Goal: Information Seeking & Learning: Learn about a topic

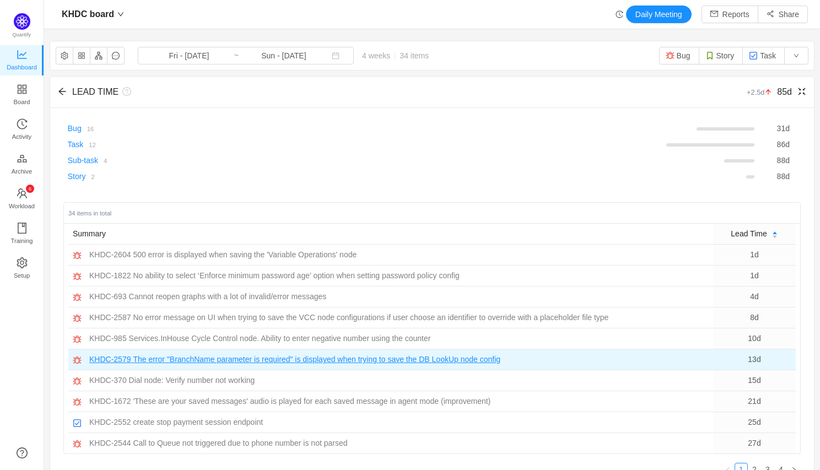
scroll to position [34, 0]
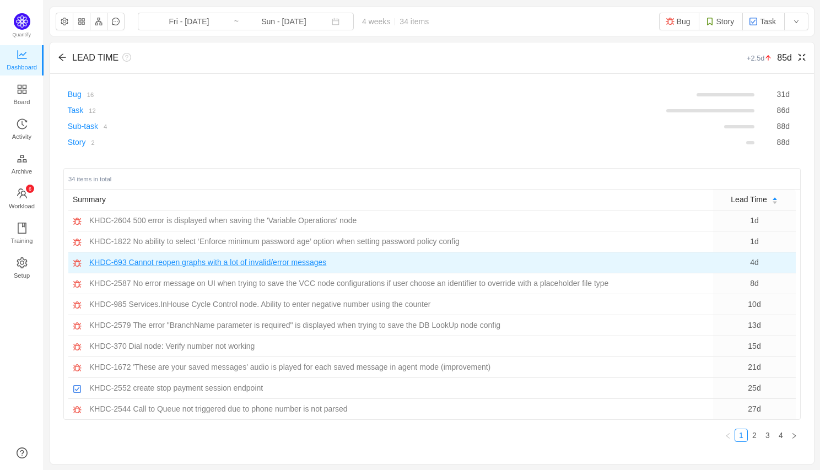
click at [142, 261] on span "Cannot reopen graphs with a lot of invalid/error messages" at bounding box center [228, 263] width 198 height 12
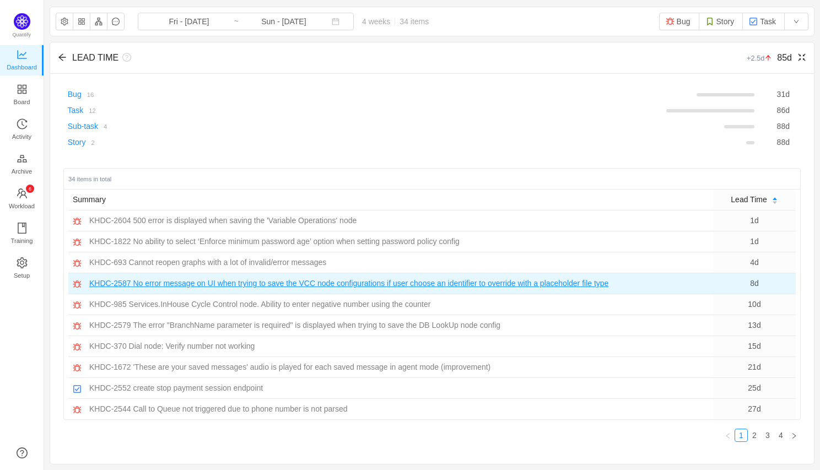
click at [184, 286] on span "No error message on UI when trying to save the VCC node configurations if user …" at bounding box center [371, 284] width 476 height 12
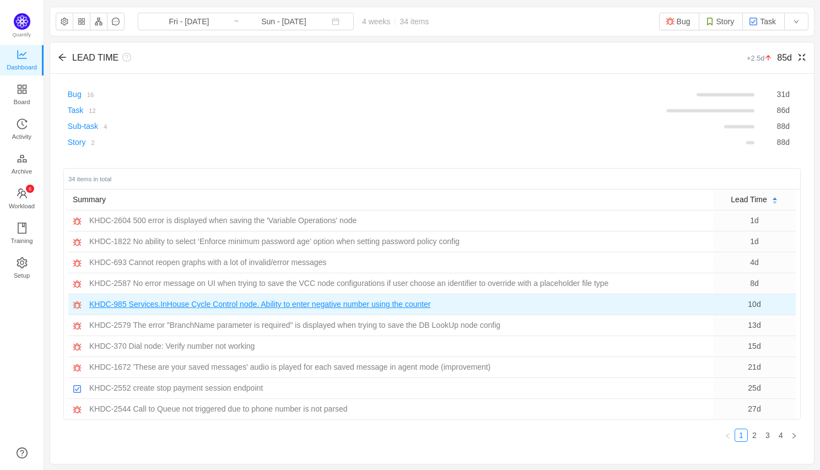
click at [205, 309] on span "Services.InHouse Cycle Control node. Ability to enter negative number using the…" at bounding box center [280, 305] width 302 height 12
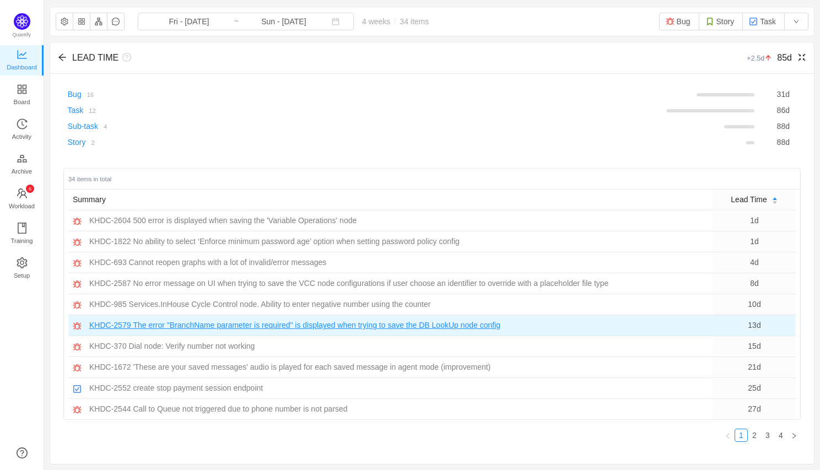
click at [201, 322] on span "The error "BranchName parameter is required" is displayed when trying to save t…" at bounding box center [317, 326] width 368 height 12
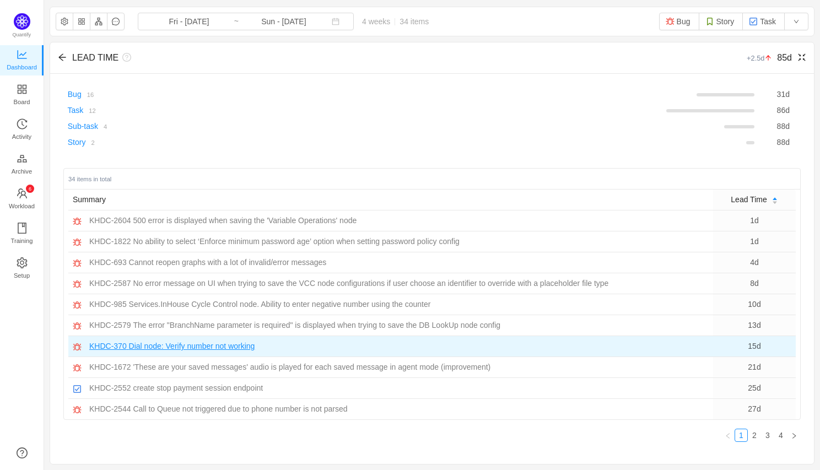
click at [154, 349] on span "Dial node: Verify number not working" at bounding box center [192, 347] width 126 height 12
click at [707, 310] on td "KHDC-985 Services.InHouse Cycle Control node. Ability to enter negative number …" at bounding box center [390, 304] width 645 height 21
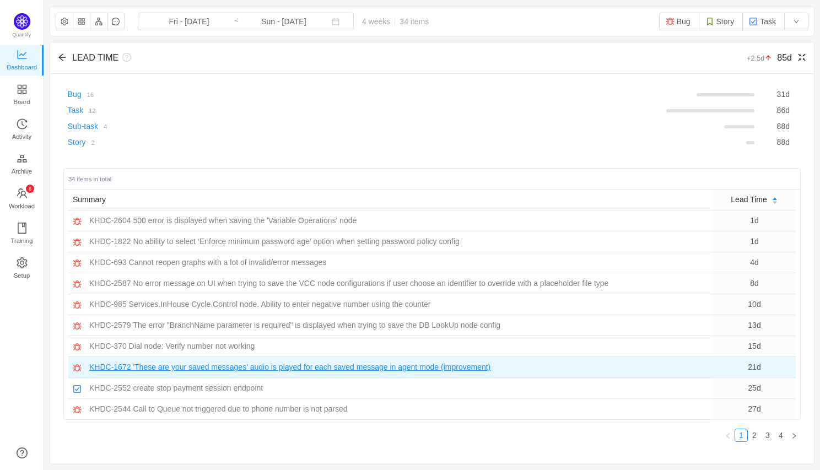
click at [236, 369] on span "'These are your saved messages' audio is played for each saved message in agent…" at bounding box center [312, 368] width 358 height 12
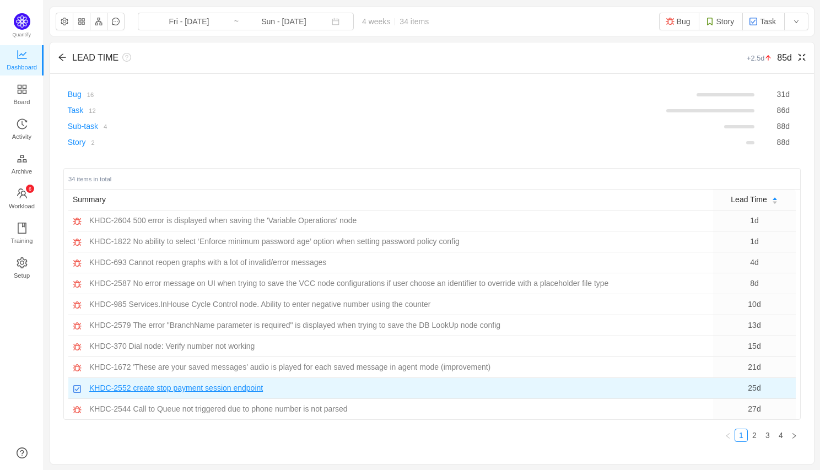
click at [144, 387] on span "create stop payment session endpoint" at bounding box center [198, 389] width 130 height 12
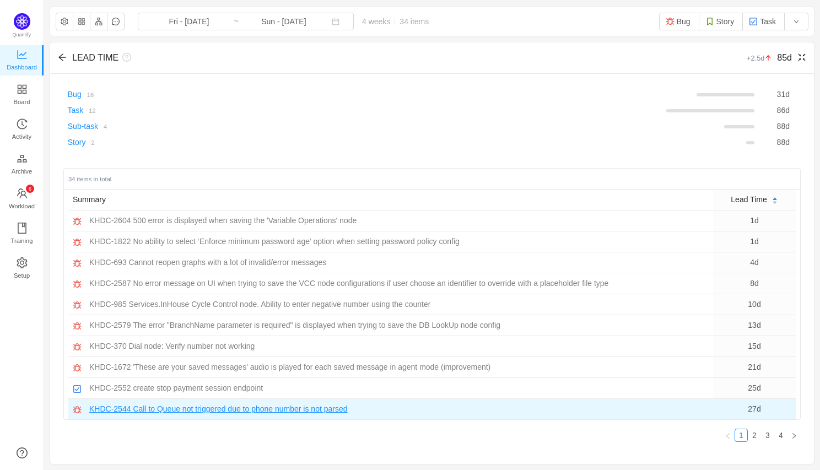
click at [211, 411] on span "Call to Queue not triggered due to phone number is not parsed" at bounding box center [240, 409] width 214 height 12
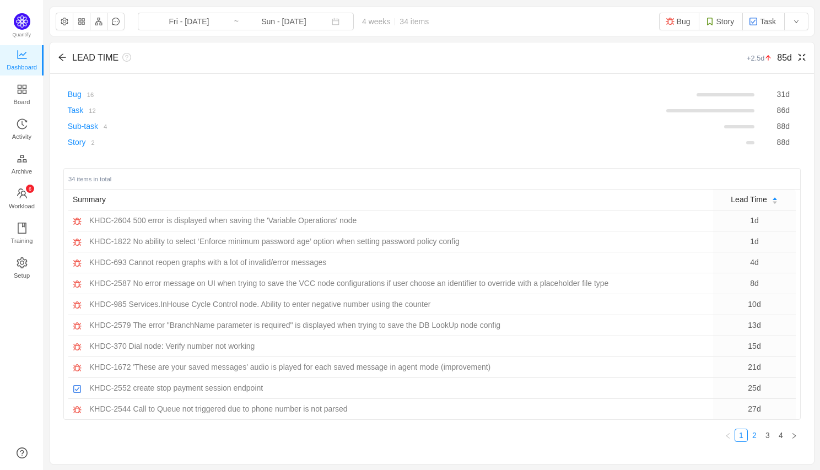
click at [752, 434] on link "2" at bounding box center [755, 435] width 12 height 12
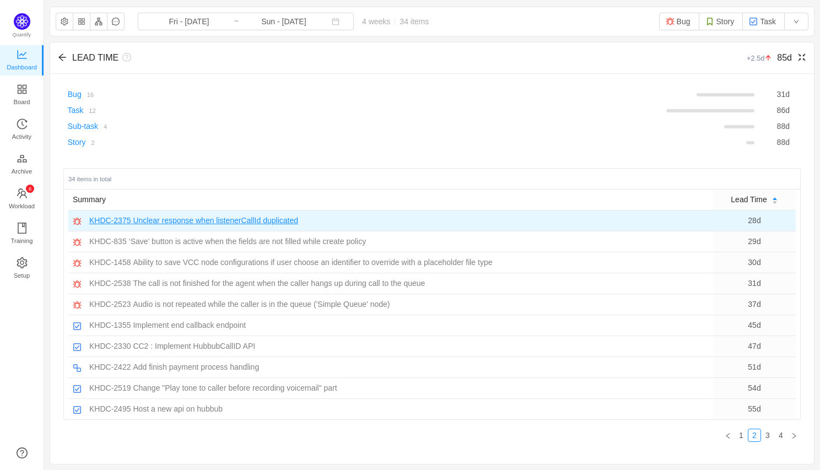
click at [229, 217] on span "Unclear response when listenerCallId duplicated" at bounding box center [215, 221] width 165 height 12
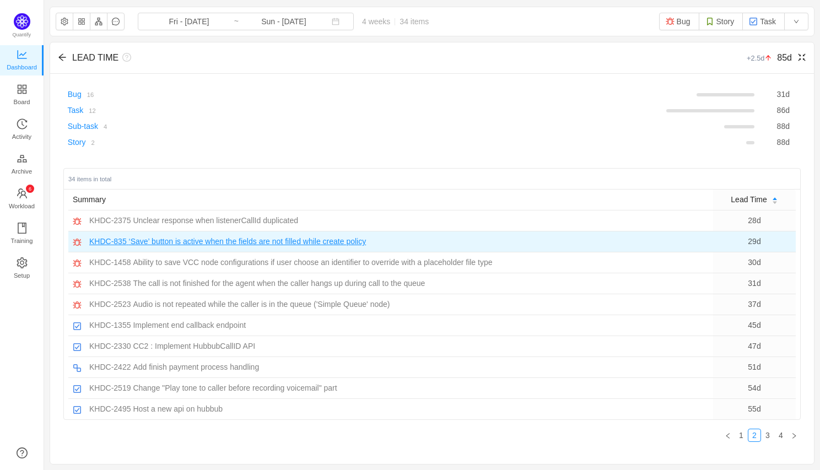
click at [159, 245] on span "‘Save’ button is active when the fields are not filled while create policy" at bounding box center [248, 242] width 238 height 12
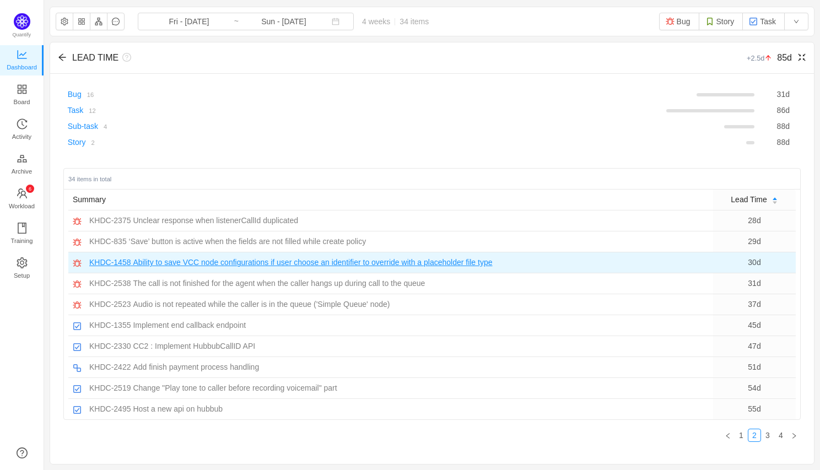
click at [220, 265] on span "Ability to save VCC node configurations if user choose an identifier to overrid…" at bounding box center [312, 263] width 359 height 12
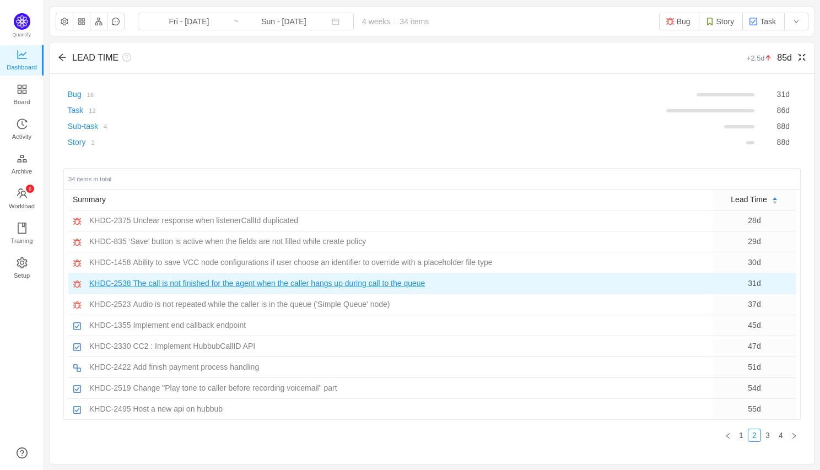
click at [261, 287] on span "The call is not finished for the agent when the caller hangs up during call to …" at bounding box center [279, 284] width 292 height 12
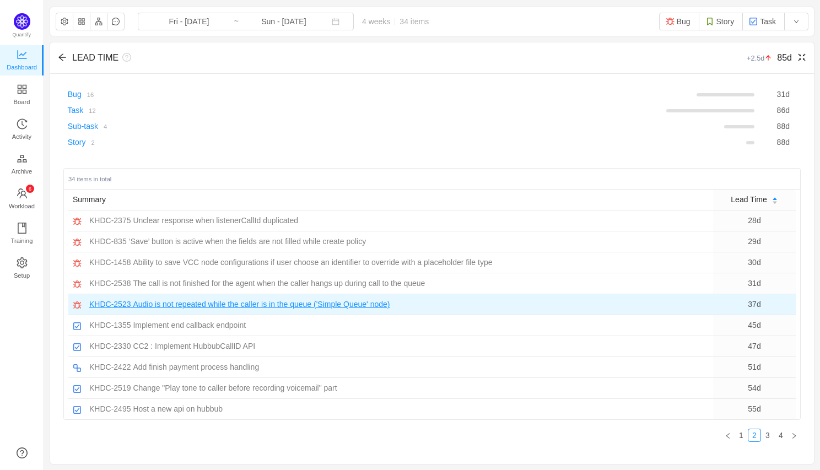
click at [272, 304] on span "Audio is not repeated while the caller is in the queue ('Simple Queue' node)" at bounding box center [261, 305] width 257 height 12
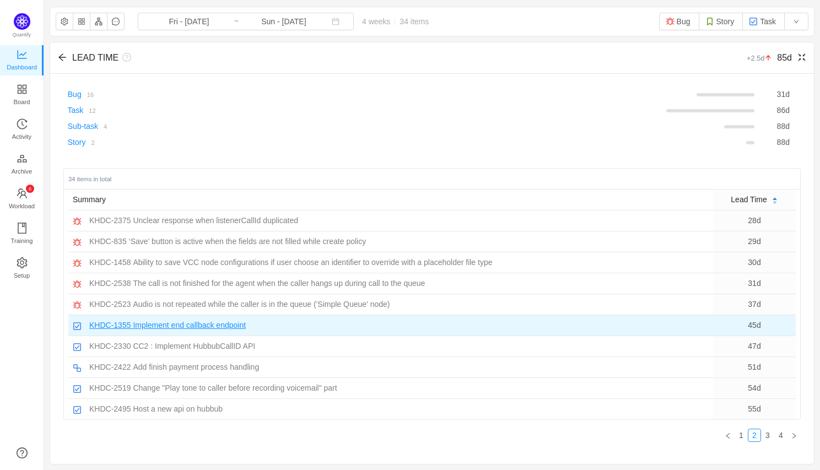
click at [197, 331] on span "Implement end callback endpoint" at bounding box center [189, 326] width 113 height 12
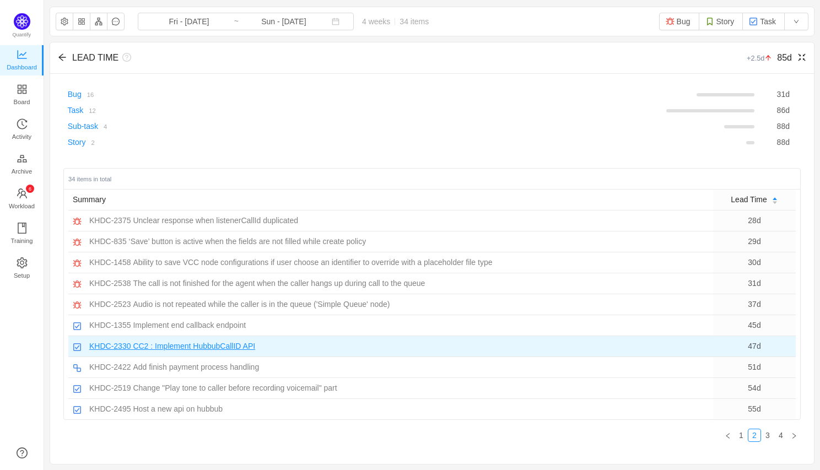
click at [195, 347] on span "CC2 : Implement HubbubCallID API" at bounding box center [194, 347] width 122 height 12
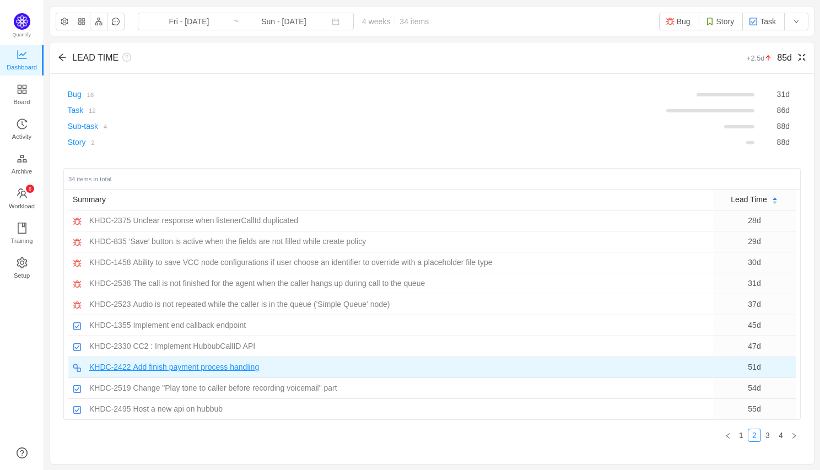
click at [182, 368] on span "Add finish payment process handling" at bounding box center [196, 368] width 126 height 12
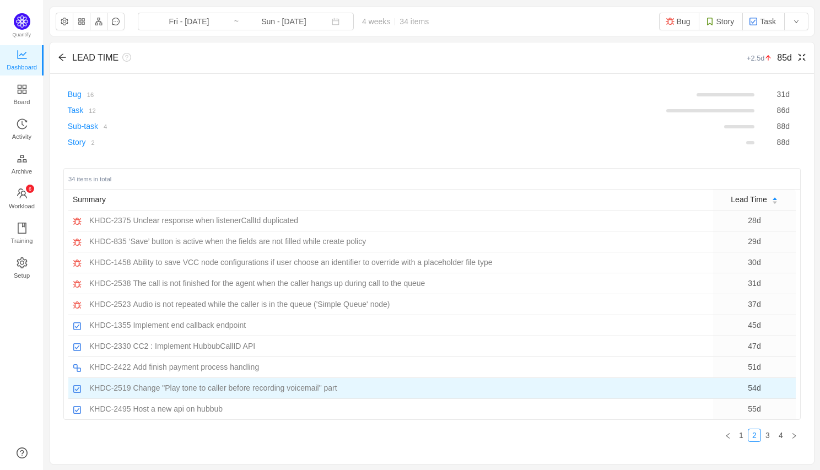
click at [184, 394] on td "KHDC-2519 Change "Play tone to caller before recording voicemail" part" at bounding box center [390, 388] width 645 height 21
click at [182, 392] on span "Change "Play tone to caller before recording voicemail" part" at bounding box center [235, 389] width 204 height 12
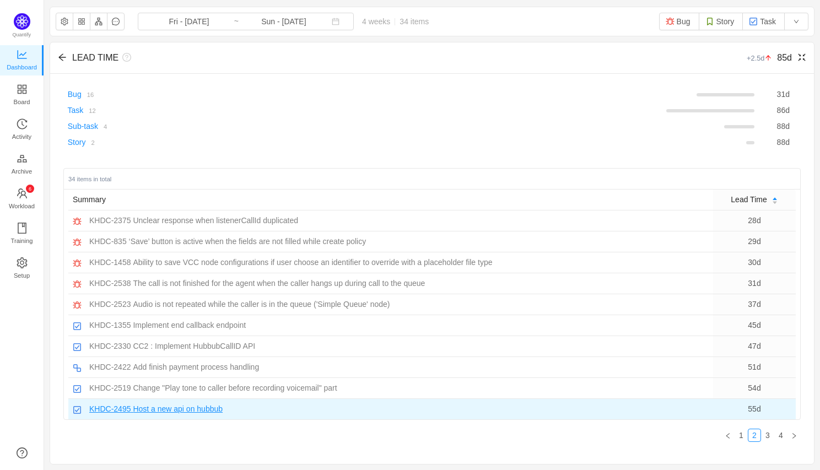
click at [208, 412] on span "Host a new api on hubbub" at bounding box center [178, 409] width 90 height 12
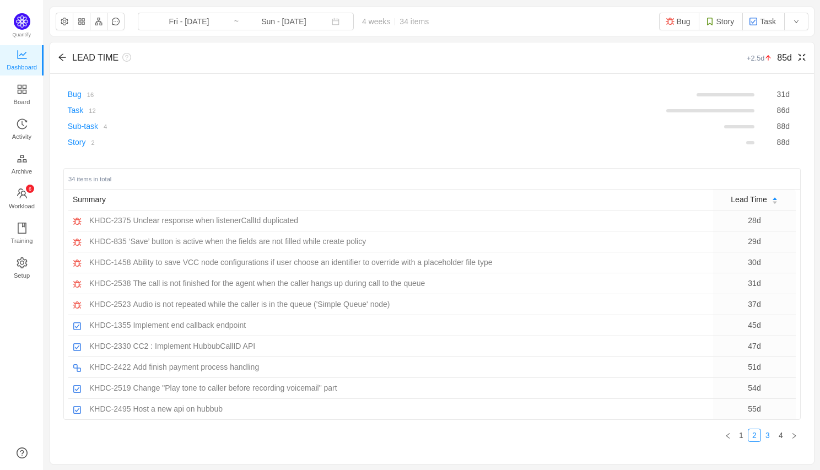
click at [770, 433] on link "3" at bounding box center [768, 435] width 12 height 12
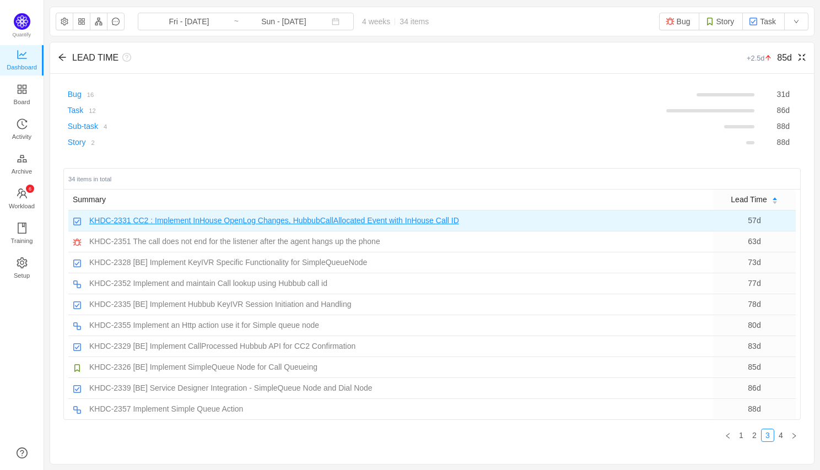
click at [311, 222] on span "CC2 : Implement InHouse OpenLog Changes, HubbubCallAllocated Event with InHouse…" at bounding box center [296, 221] width 326 height 12
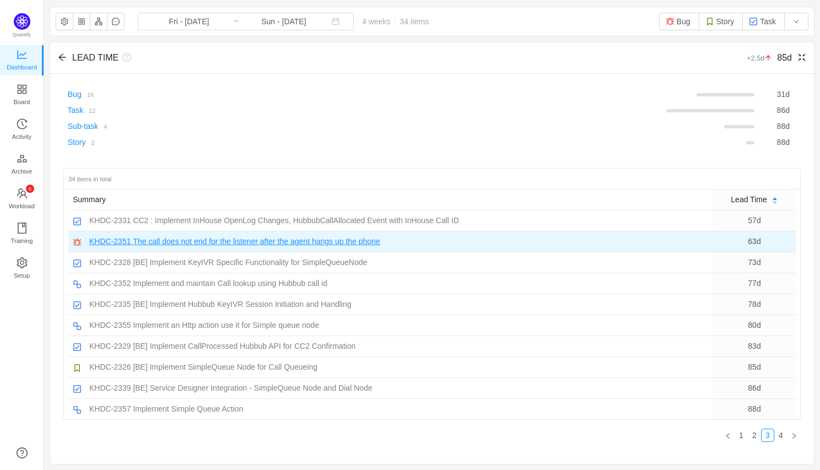
click at [194, 238] on span "The call does not end for the listener after the agent hangs up the phone" at bounding box center [256, 242] width 247 height 12
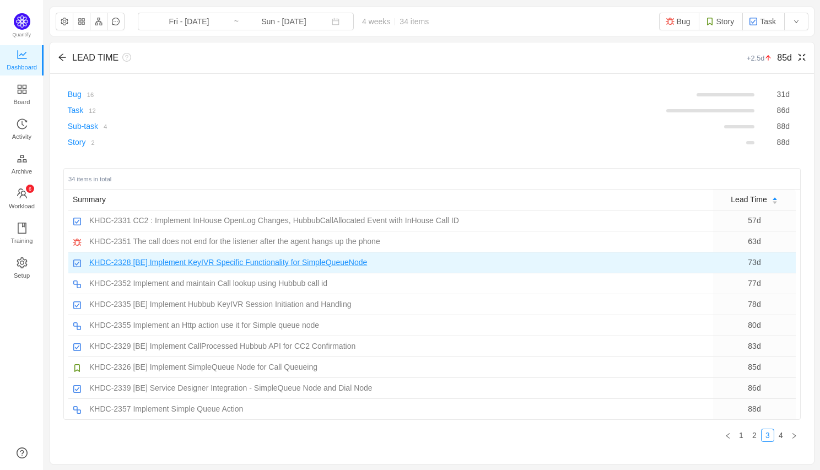
click at [228, 261] on span "[BE] Implement KeyIVR Specific Functionality for SimpleQueueNode" at bounding box center [250, 263] width 234 height 12
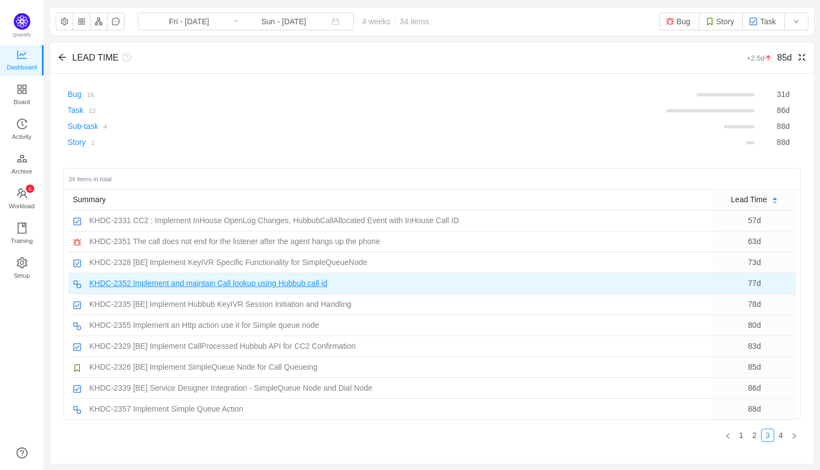
click at [209, 287] on span "Implement and maintain Call lookup using Hubbub call id" at bounding box center [230, 284] width 195 height 12
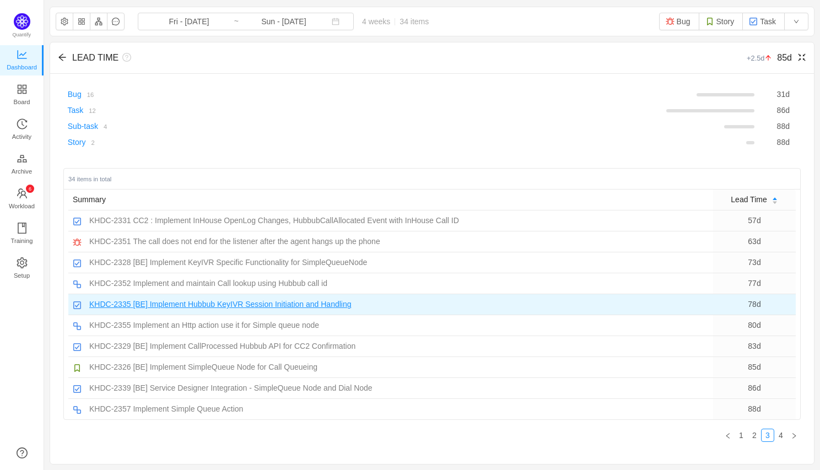
click at [257, 307] on span "[BE] Implement Hubbub KeyIVR Session Initiation and Handling" at bounding box center [242, 305] width 218 height 12
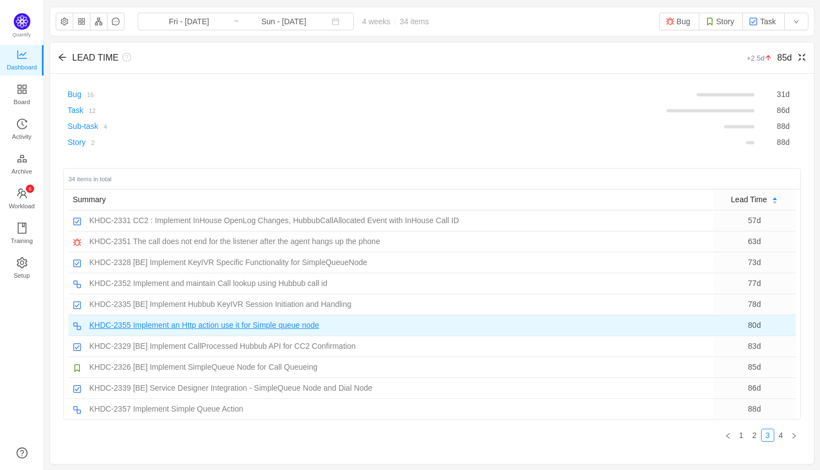
click at [210, 327] on span "Implement an Http action use it for Simple queue node" at bounding box center [226, 326] width 186 height 12
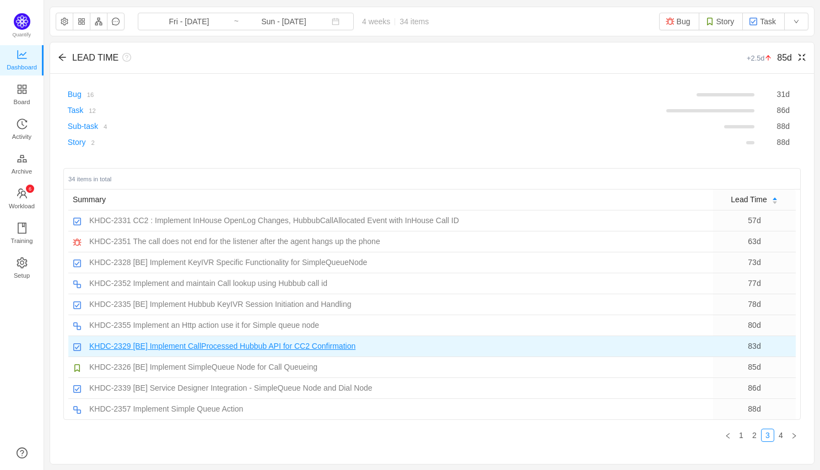
click at [249, 347] on span "[BE] Implement CallProcessed Hubbub API for CC2 Confirmation" at bounding box center [244, 347] width 223 height 12
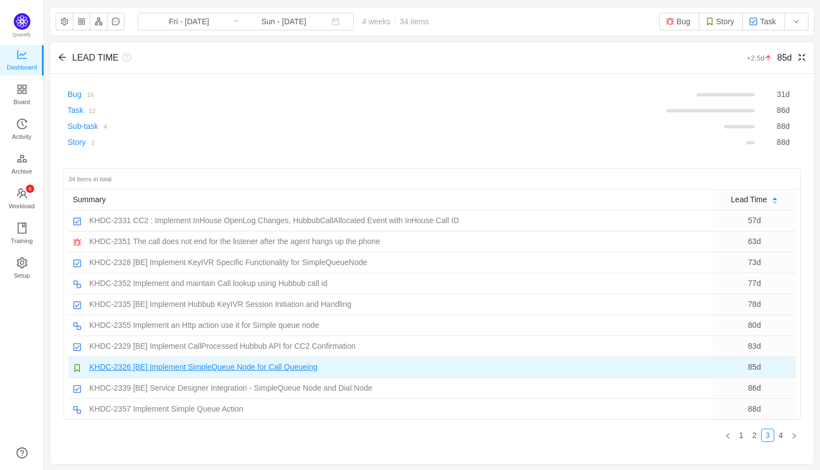
click at [266, 367] on span "[BE] Implement SimpleQueue Node for Call Queueing" at bounding box center [225, 368] width 185 height 12
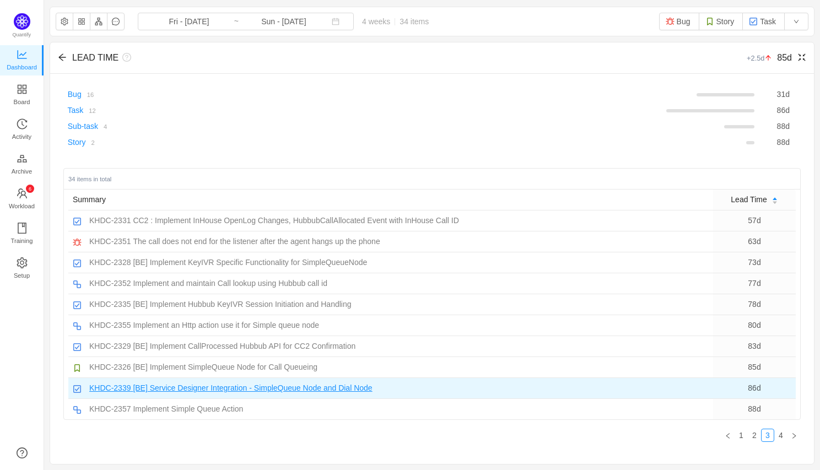
click at [234, 393] on span "[BE] Service Designer Integration - SimpleQueue Node and Dial Node" at bounding box center [252, 389] width 239 height 12
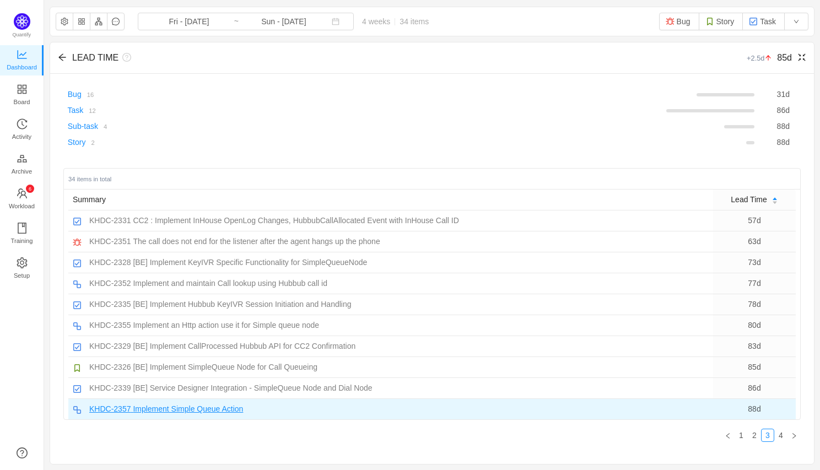
click at [204, 412] on span "Implement Simple Queue Action" at bounding box center [188, 409] width 110 height 12
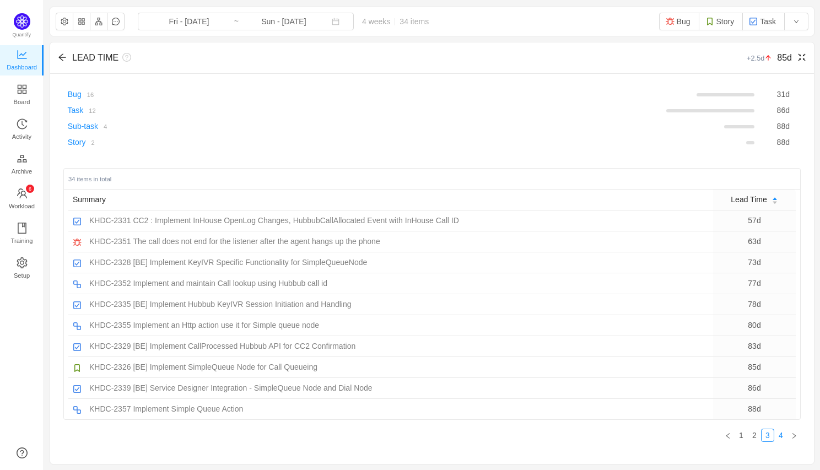
click at [783, 433] on link "4" at bounding box center [781, 435] width 12 height 12
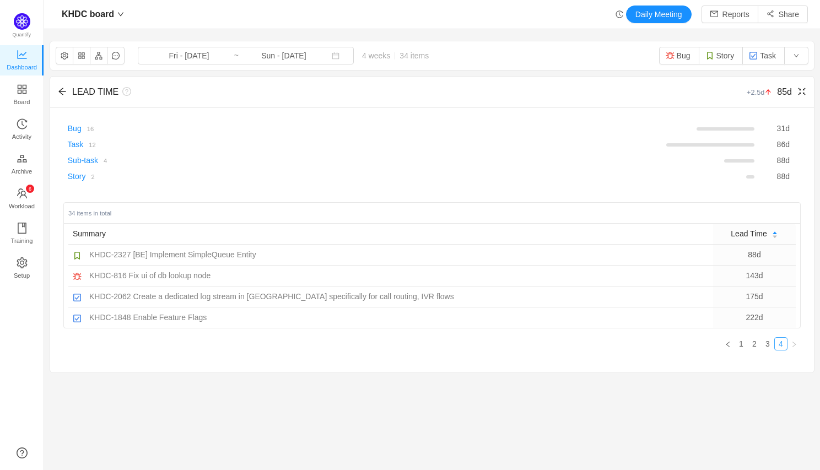
scroll to position [0, 0]
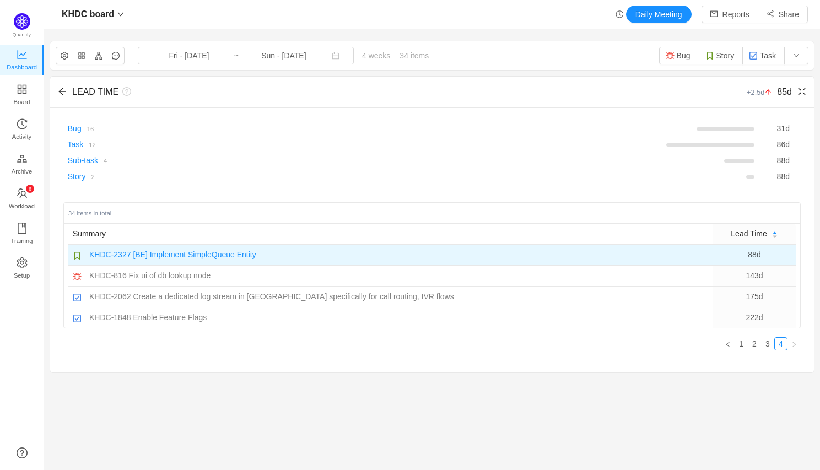
click at [177, 253] on span "[BE] Implement SimpleQueue Entity" at bounding box center [194, 255] width 123 height 12
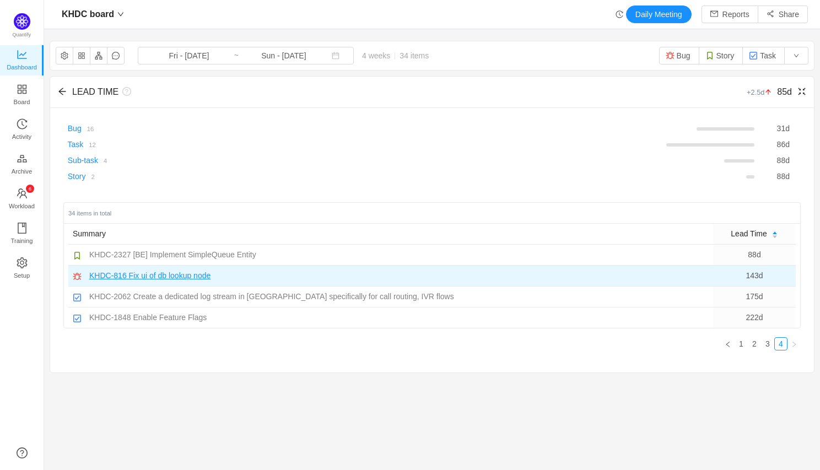
click at [210, 276] on span "Fix ui of db lookup node" at bounding box center [170, 276] width 82 height 12
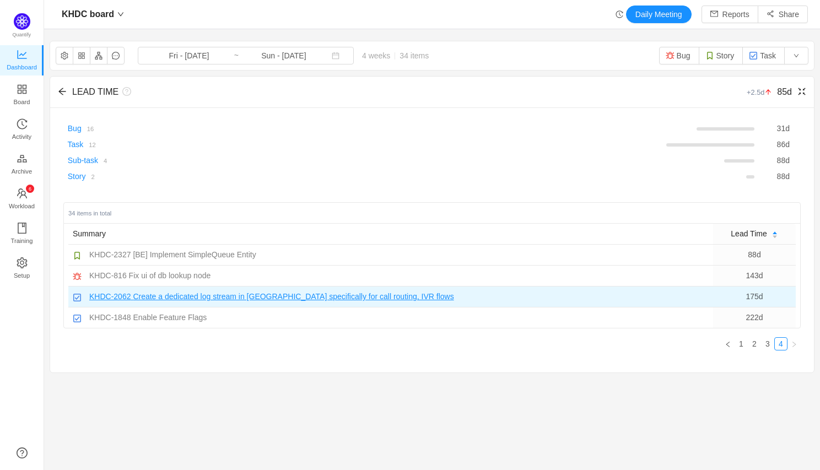
click at [176, 298] on span "Create a dedicated log stream in [GEOGRAPHIC_DATA] specifically for call routin…" at bounding box center [293, 297] width 321 height 12
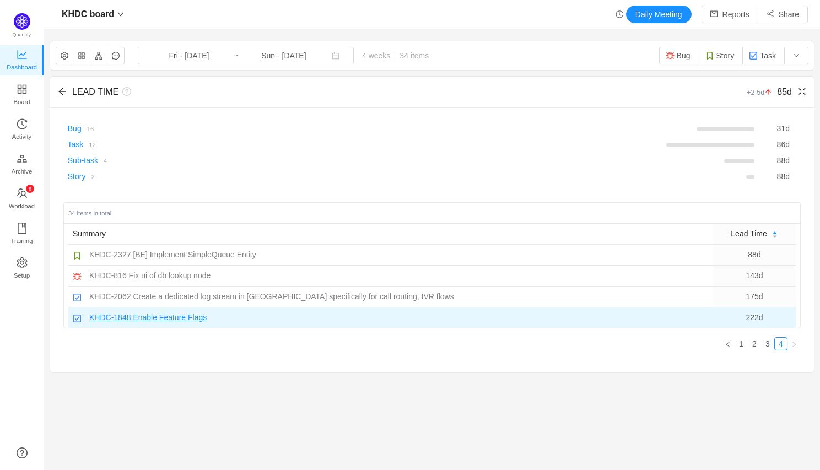
click at [173, 318] on span "Enable Feature Flags" at bounding box center [170, 318] width 74 height 12
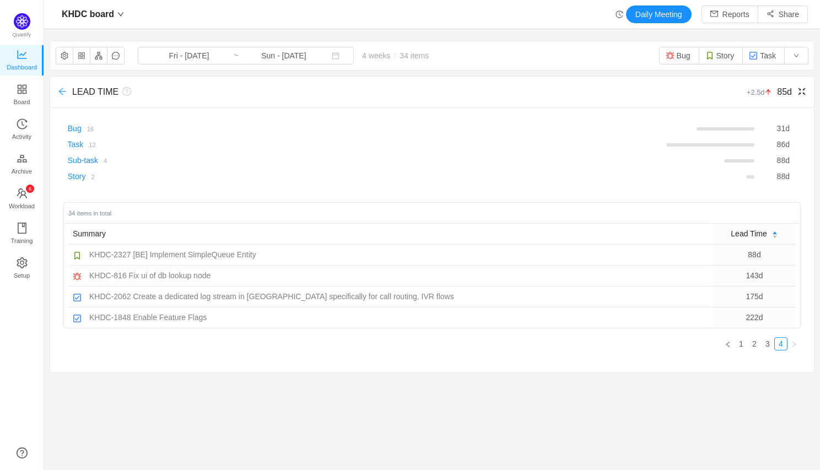
click at [62, 95] on icon "icon: arrow-left" at bounding box center [62, 91] width 9 height 9
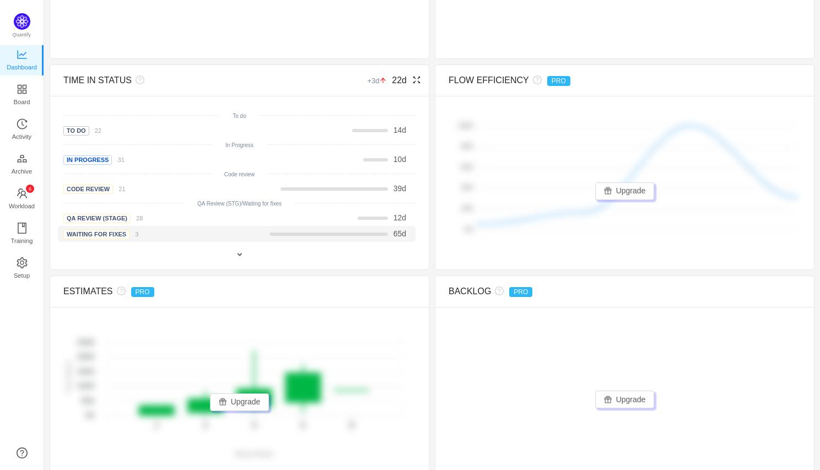
scroll to position [461, 0]
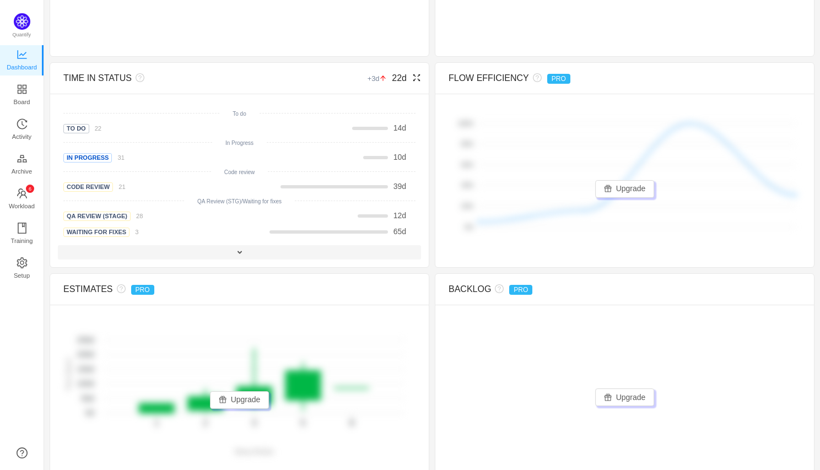
click at [241, 255] on span at bounding box center [239, 252] width 9 height 9
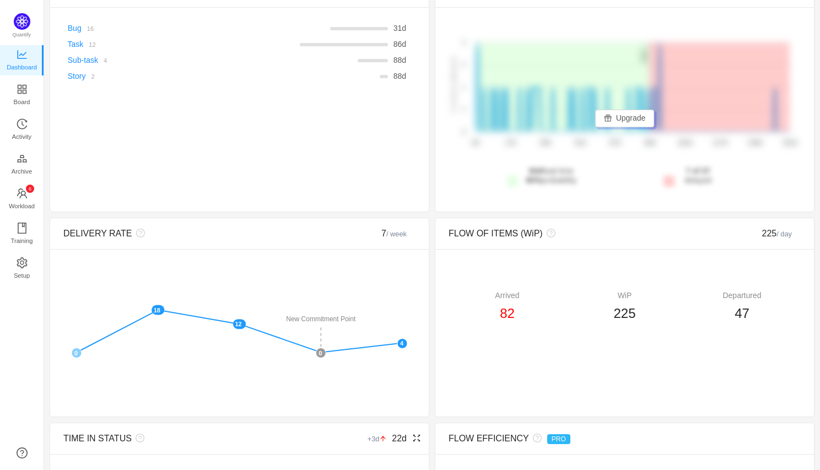
scroll to position [0, 0]
